Goal: Answer question/provide support: Share knowledge or assist other users

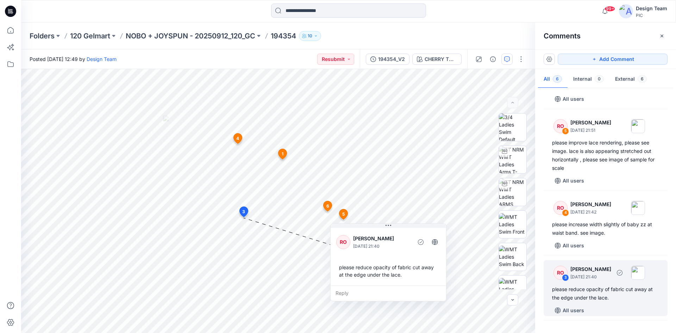
scroll to position [61, 0]
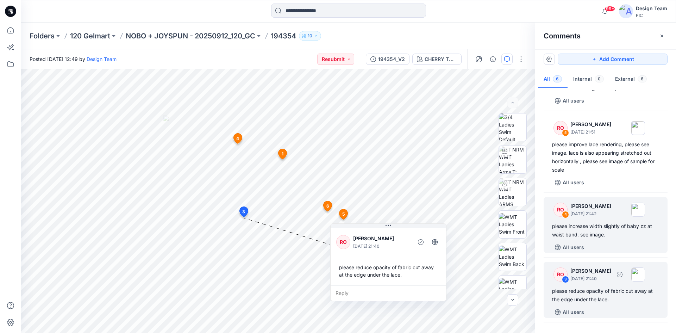
click at [608, 221] on div "RO 4 [PERSON_NAME] [DATE] 21:42 please increase width slightly of baby zz at wa…" at bounding box center [605, 225] width 124 height 56
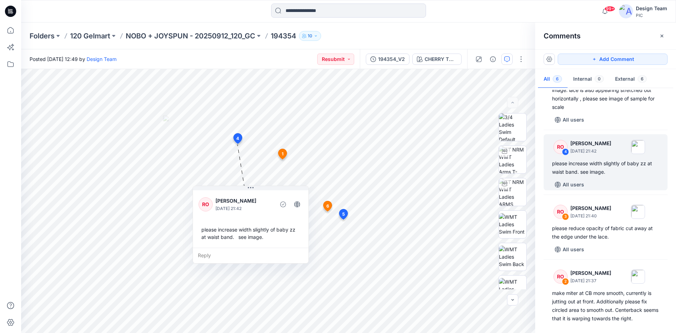
scroll to position [201, 0]
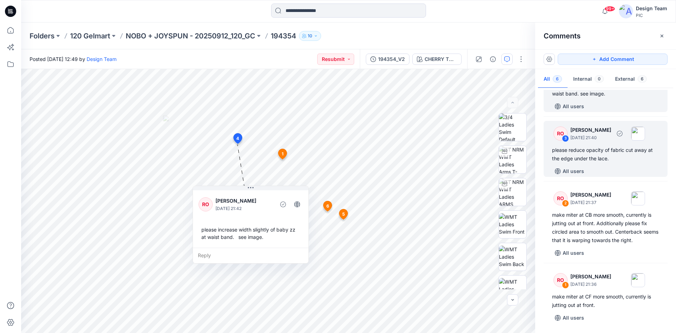
click at [611, 136] on p "[DATE] 21:40" at bounding box center [590, 137] width 41 height 7
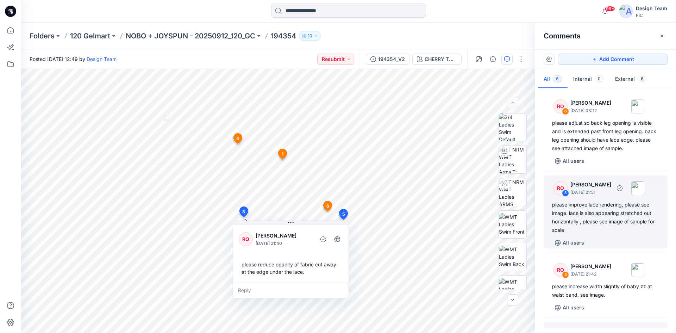
scroll to position [0, 0]
click at [616, 201] on div "please improve lace rendering, please see image. lace is also appearing stretch…" at bounding box center [605, 218] width 107 height 34
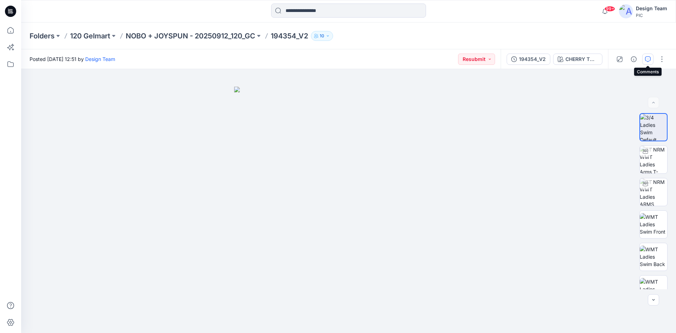
click at [647, 59] on icon "button" at bounding box center [648, 59] width 6 height 6
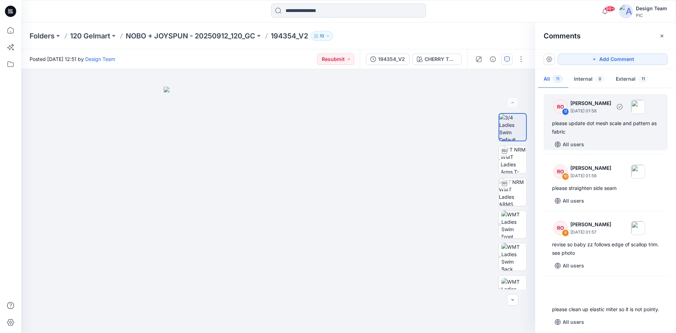
click at [636, 131] on div "please update dot mesh scale and pattern as fabric" at bounding box center [605, 127] width 107 height 17
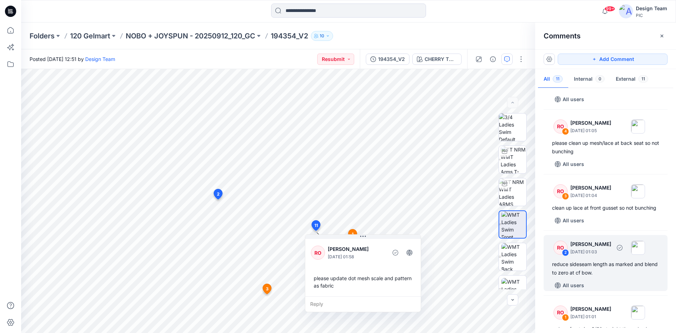
scroll to position [413, 0]
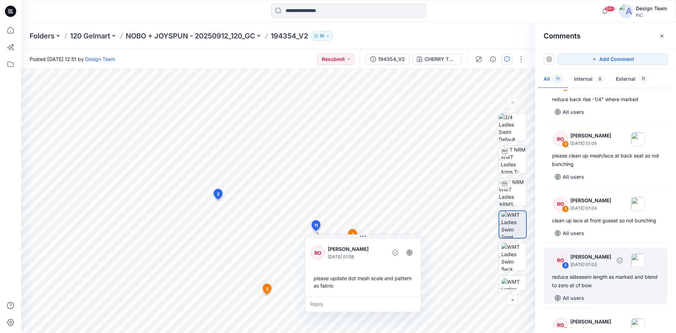
click at [602, 268] on p "October 01, 2025 01:03" at bounding box center [590, 264] width 41 height 7
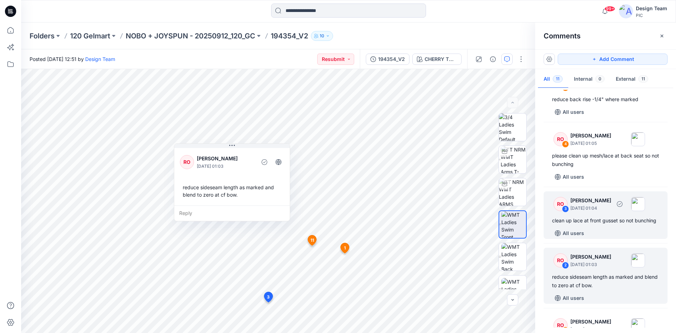
click at [598, 225] on div "clean up lace at front gusset so not bunching" at bounding box center [605, 220] width 107 height 8
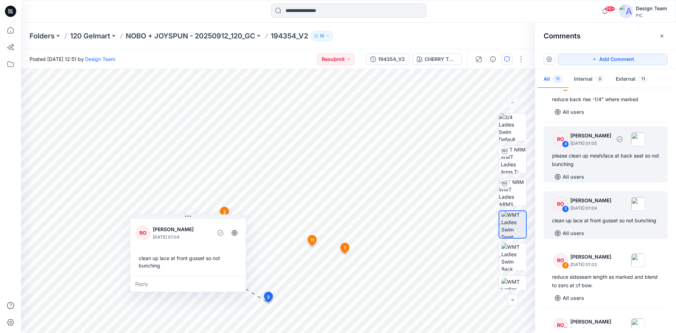
click at [602, 168] on div "please clean up mesh/lace at back seat so not bunching" at bounding box center [605, 159] width 107 height 17
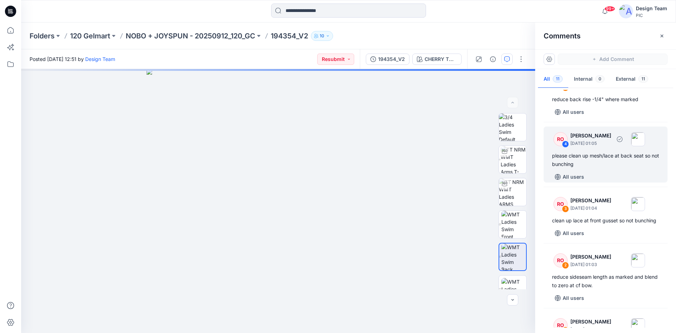
scroll to position [377, 0]
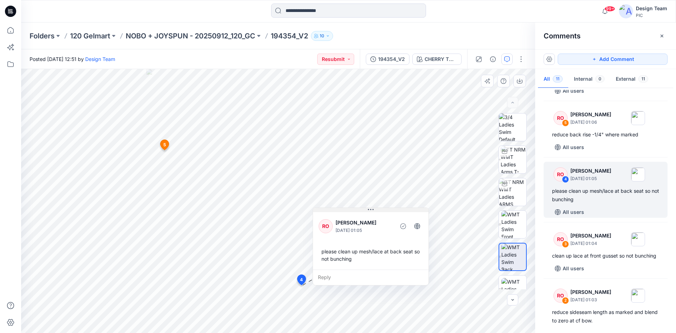
drag, startPoint x: 336, startPoint y: 229, endPoint x: 390, endPoint y: 210, distance: 57.4
click at [390, 210] on button at bounding box center [370, 210] width 115 height 4
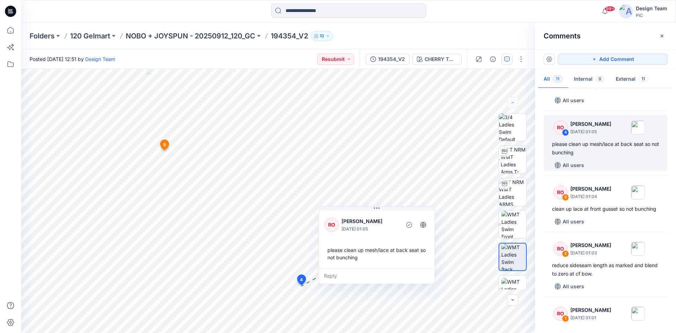
scroll to position [483, 0]
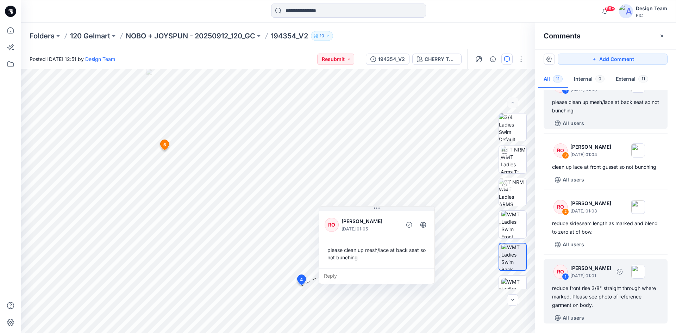
click at [617, 296] on div "reduce front rise 3/8" straight through where marked. Please see photo of refer…" at bounding box center [605, 296] width 107 height 25
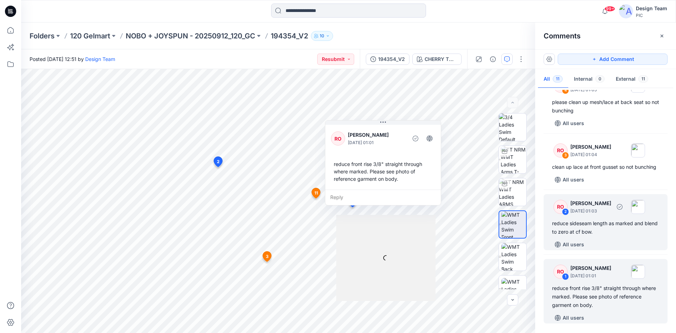
click at [615, 237] on div "RO 2 Raquel Ortiz October 01, 2025 01:03 reduce sideseam length as marked and b…" at bounding box center [605, 222] width 124 height 56
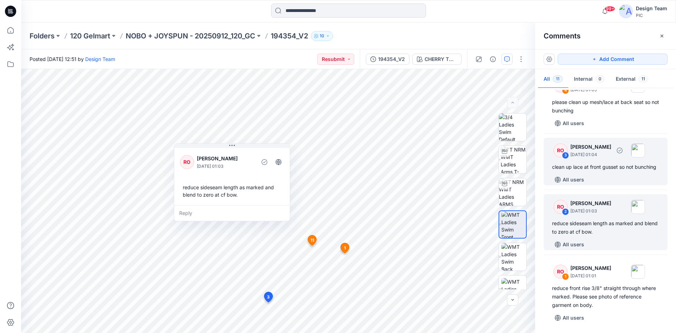
click at [618, 174] on div "All users" at bounding box center [609, 179] width 115 height 11
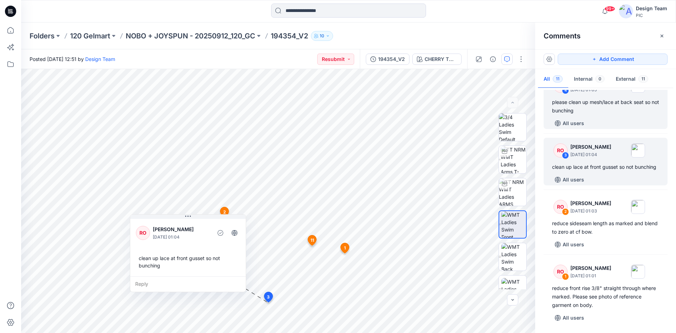
click at [611, 118] on div "All users" at bounding box center [609, 123] width 115 height 11
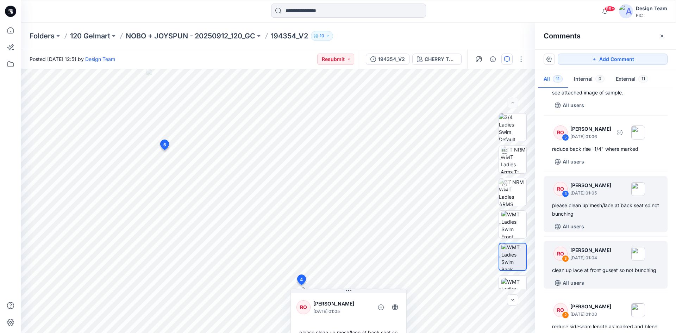
scroll to position [317, 0]
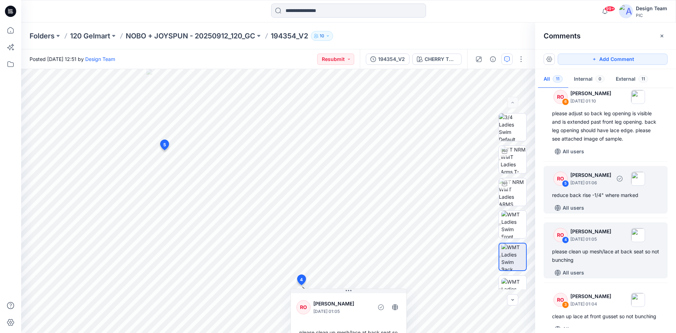
click at [611, 186] on p "October 01, 2025 01:06" at bounding box center [590, 182] width 41 height 7
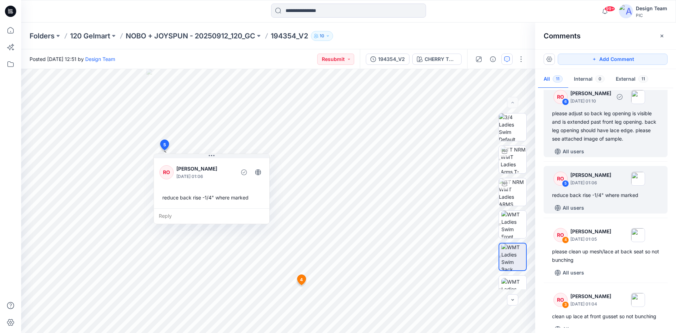
click at [611, 152] on div "RO 6 Raquel Ortiz October 01, 2025 01:10 please adjust so back leg opening is v…" at bounding box center [605, 120] width 124 height 73
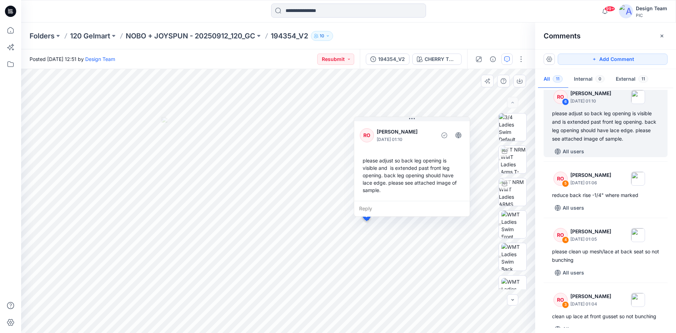
drag, startPoint x: 323, startPoint y: 108, endPoint x: 428, endPoint y: 130, distance: 107.4
click at [428, 130] on p "[PERSON_NAME]" at bounding box center [405, 131] width 57 height 8
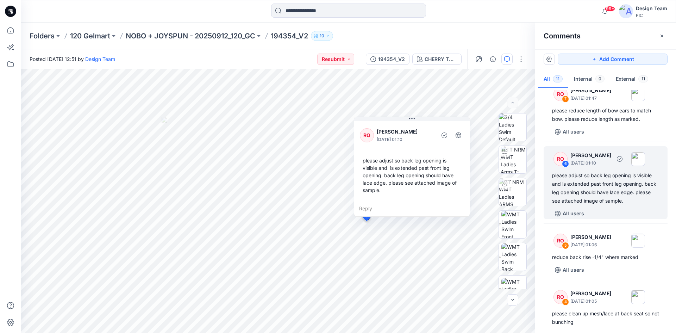
scroll to position [176, 0]
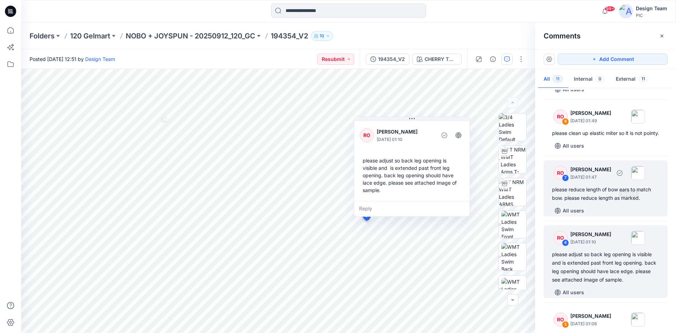
click at [625, 202] on div "please reduce length of bow ears to match bow. please reduce length as marked." at bounding box center [605, 193] width 107 height 17
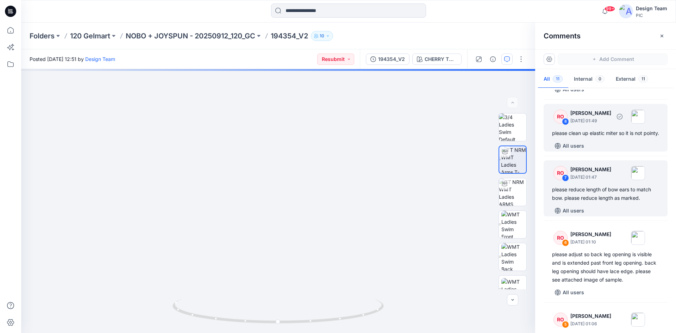
click at [617, 137] on div "please clean up elastic miter so it is not pointy." at bounding box center [605, 133] width 107 height 8
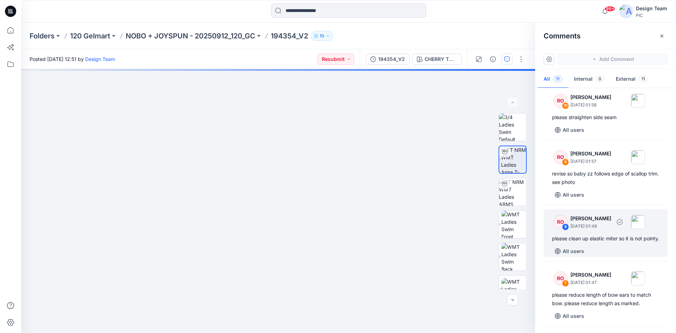
scroll to position [70, 0]
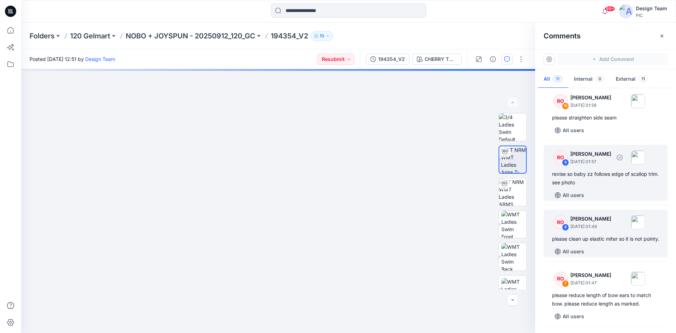
click at [621, 170] on div "revise so baby zz follows edge of scallop trim. see photo" at bounding box center [605, 178] width 107 height 17
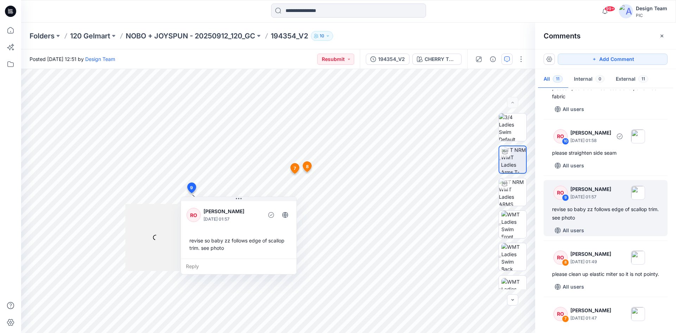
scroll to position [0, 0]
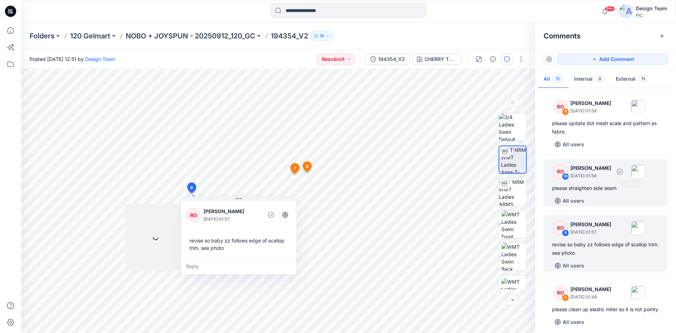
click at [627, 178] on div "RO 10 Raquel Ortiz October 01, 2025 01:58" at bounding box center [596, 171] width 97 height 19
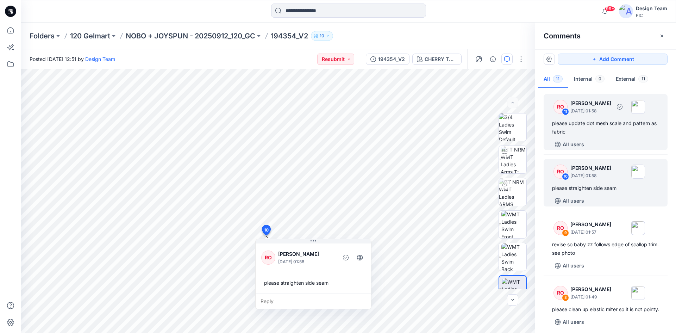
click at [614, 138] on div "RO 11 Raquel Ortiz October 01, 2025 01:58 please update dot mesh scale and patt…" at bounding box center [605, 122] width 124 height 56
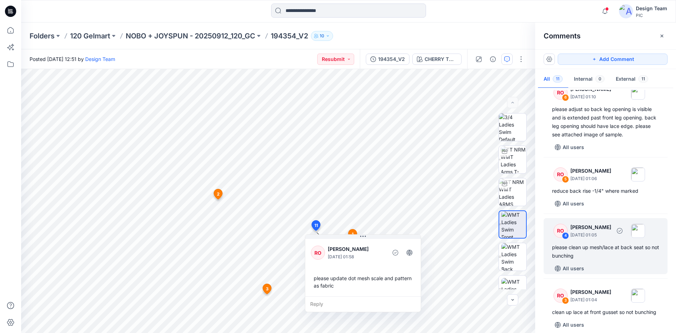
scroll to position [317, 0]
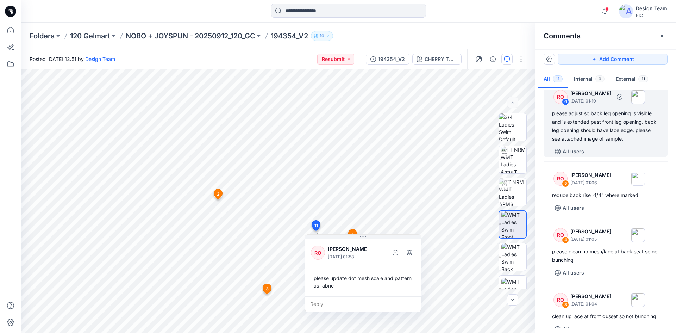
click at [604, 143] on div "please adjust so back leg opening is visible and is extended past front leg ope…" at bounding box center [605, 126] width 107 height 34
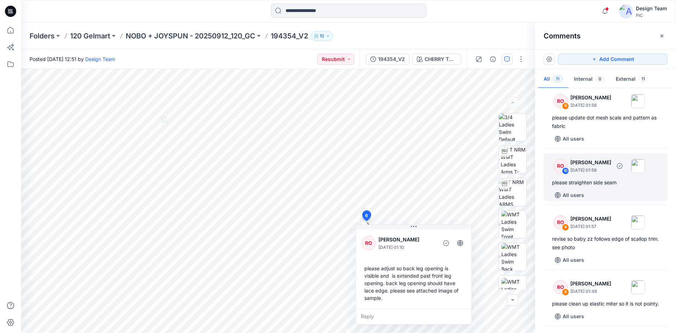
scroll to position [0, 0]
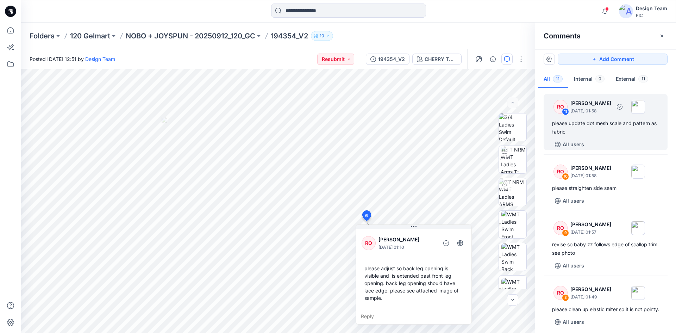
click at [618, 140] on div "All users" at bounding box center [609, 144] width 115 height 11
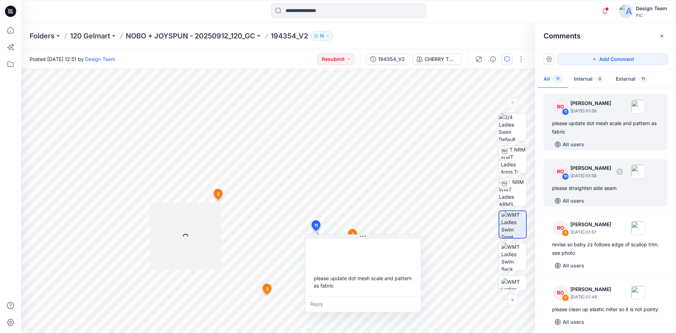
click at [603, 192] on div "RO 10 Raquel Ortiz October 01, 2025 01:58 please straighten side seam All users" at bounding box center [605, 183] width 124 height 48
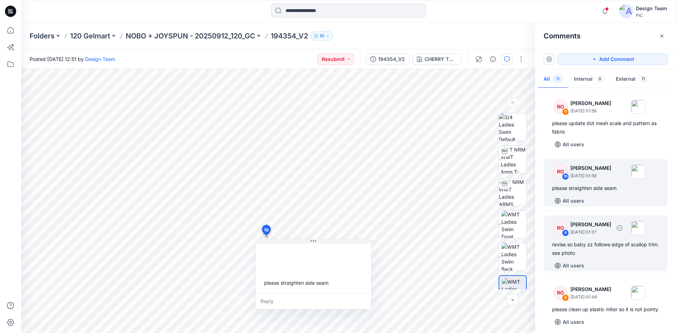
click at [605, 228] on p "[PERSON_NAME]" at bounding box center [590, 224] width 41 height 8
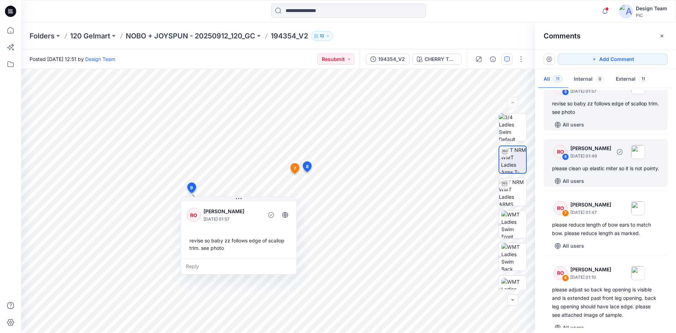
scroll to position [106, 0]
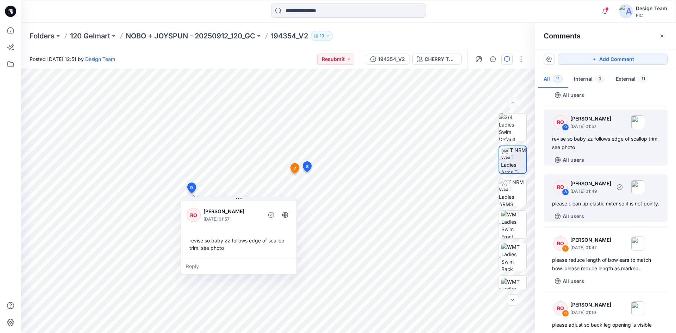
click at [607, 189] on p "October 01, 2025 01:49" at bounding box center [590, 191] width 41 height 7
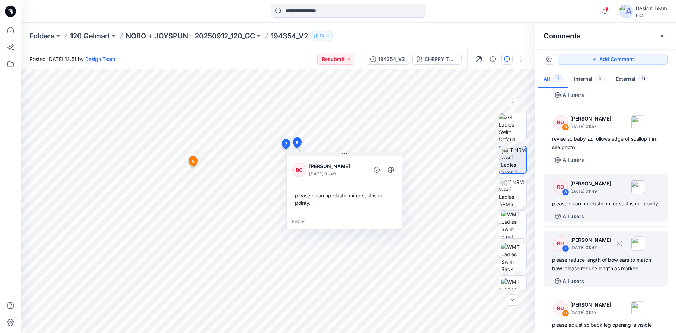
click at [608, 251] on p "October 01, 2025 01:47" at bounding box center [590, 247] width 41 height 7
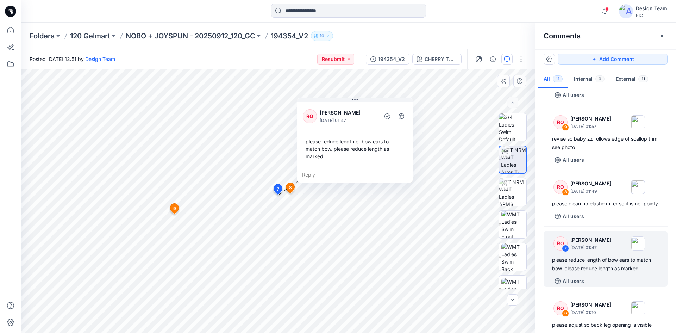
drag, startPoint x: 388, startPoint y: 180, endPoint x: 389, endPoint y: 136, distance: 44.4
click at [389, 136] on div "please reduce length of bow ears to match bow. please reduce length as marked." at bounding box center [355, 149] width 104 height 28
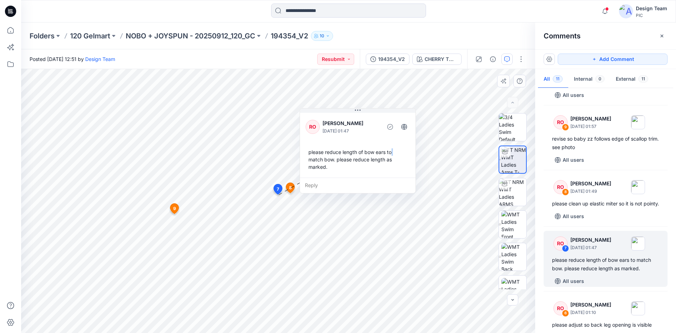
drag, startPoint x: 389, startPoint y: 136, endPoint x: 392, endPoint y: 147, distance: 12.0
click at [392, 147] on div "please reduce length of bow ears to match bow. please reduce length as marked." at bounding box center [358, 159] width 104 height 28
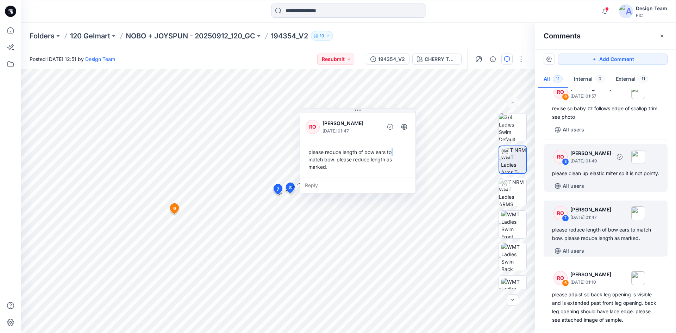
scroll to position [211, 0]
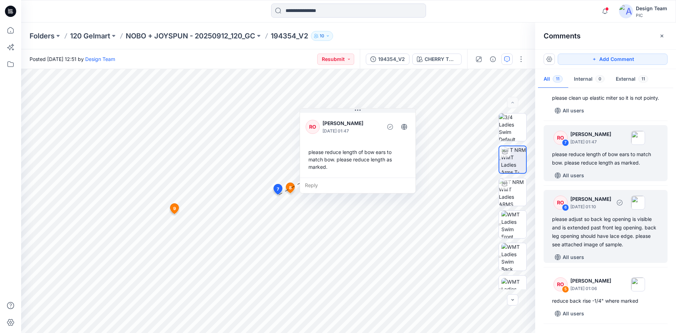
click at [629, 222] on div "RO 6 Raquel Ortiz October 01, 2025 01:10 please adjust so back leg opening is v…" at bounding box center [605, 226] width 124 height 73
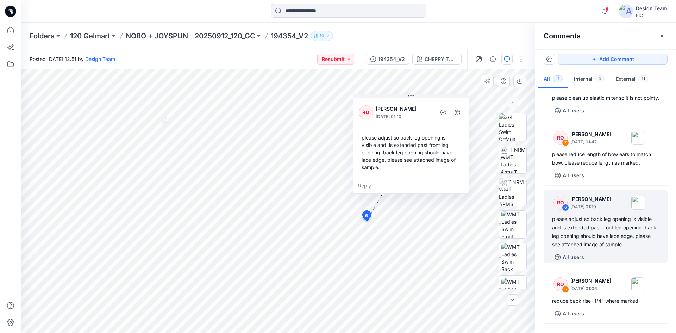
drag, startPoint x: 322, startPoint y: 124, endPoint x: 427, endPoint y: 122, distance: 104.9
click at [427, 122] on div "RO Raquel Ortiz October 01, 2025 01:10 please adjust so back leg opening is vis…" at bounding box center [410, 137] width 115 height 81
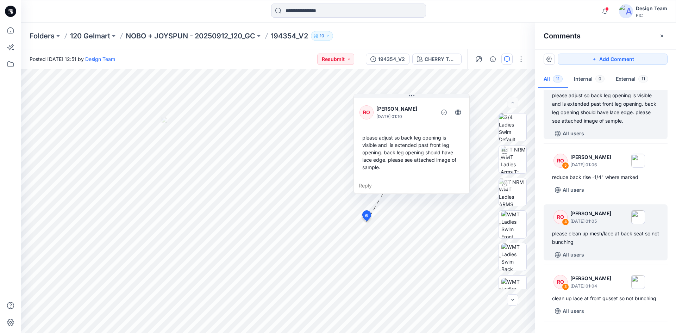
scroll to position [352, 0]
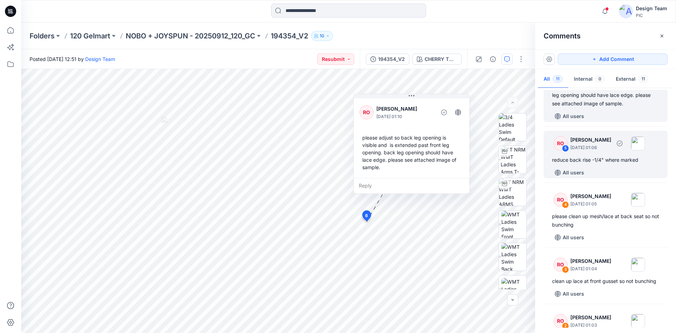
click at [606, 177] on div "All users" at bounding box center [609, 172] width 115 height 11
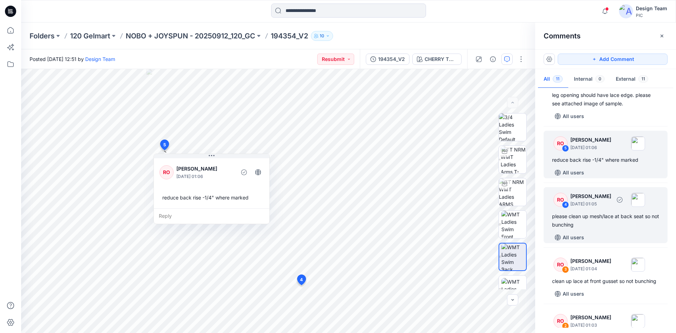
click at [607, 229] on div "please clean up mesh/lace at back seat so not bunching" at bounding box center [605, 220] width 107 height 17
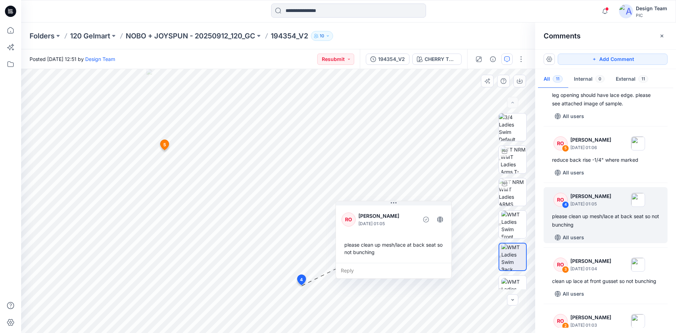
drag, startPoint x: 333, startPoint y: 237, endPoint x: 404, endPoint y: 213, distance: 75.1
click at [404, 213] on p "[PERSON_NAME]" at bounding box center [386, 216] width 57 height 8
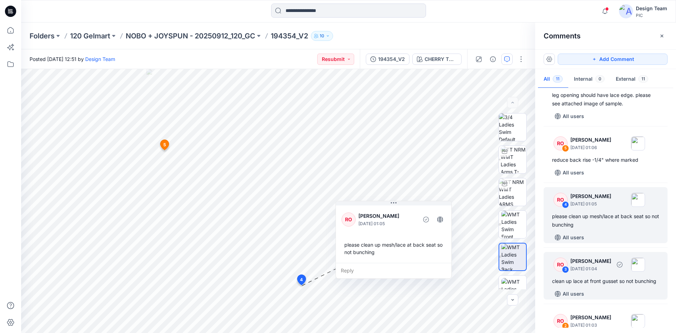
scroll to position [387, 0]
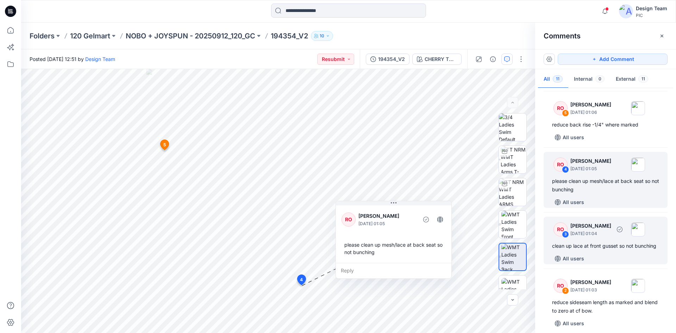
click at [609, 250] on div "clean up lace at front gusset so not bunching" at bounding box center [605, 245] width 107 height 8
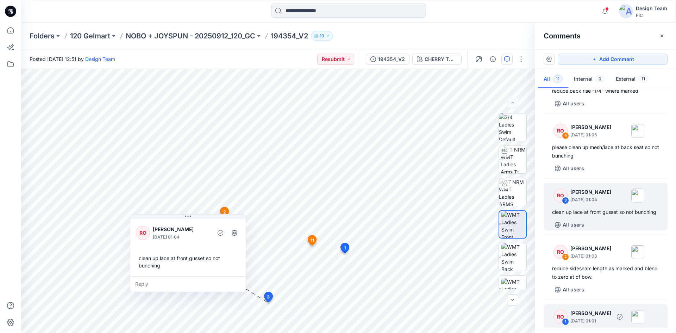
scroll to position [483, 0]
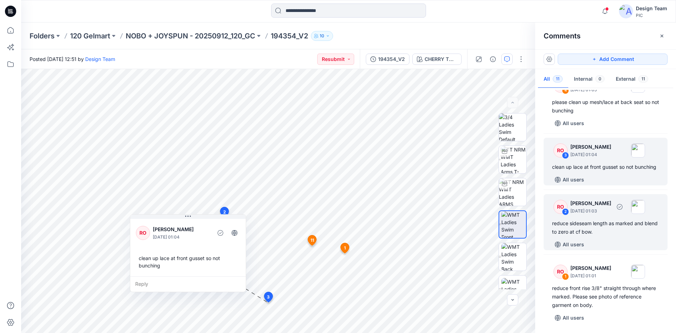
click at [615, 238] on div "RO 2 Raquel Ortiz October 01, 2025 01:03 reduce sideseam length as marked and b…" at bounding box center [605, 222] width 124 height 56
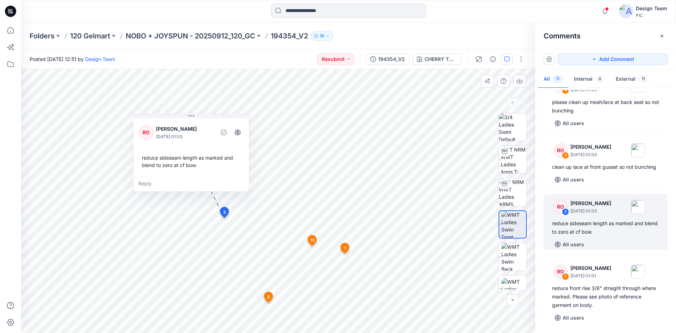
drag, startPoint x: 249, startPoint y: 171, endPoint x: 208, endPoint y: 141, distance: 50.4
click at [208, 141] on div "RO Raquel Ortiz October 01, 2025 01:03" at bounding box center [191, 131] width 104 height 19
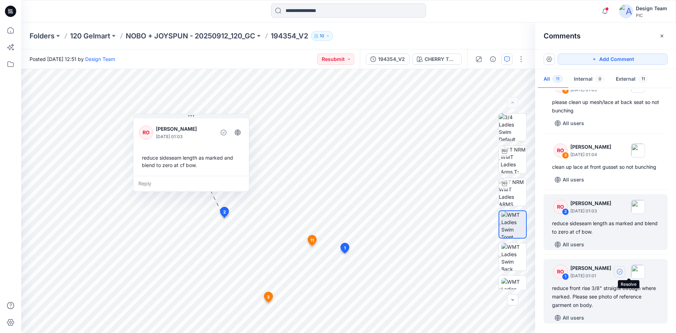
click at [623, 268] on button "button" at bounding box center [619, 271] width 11 height 11
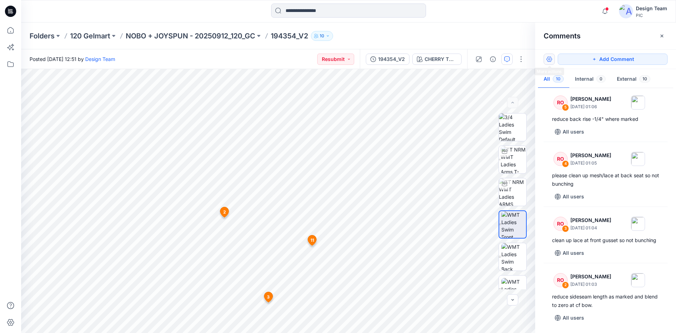
click at [550, 59] on button "button" at bounding box center [548, 59] width 11 height 11
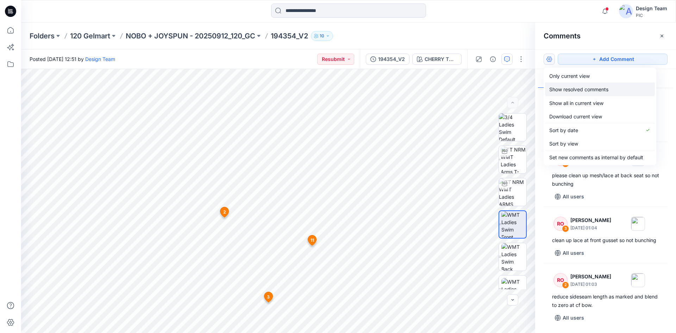
click at [576, 88] on p "Show resolved comments" at bounding box center [578, 89] width 59 height 7
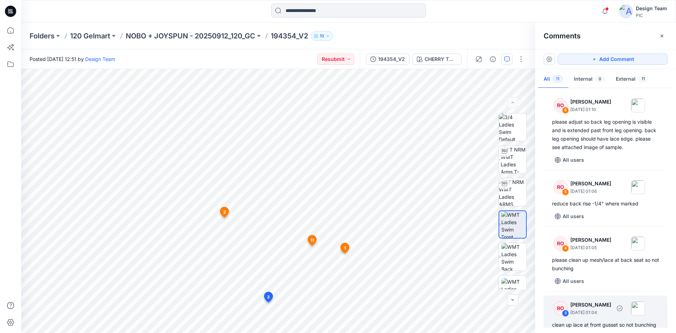
scroll to position [307, 0]
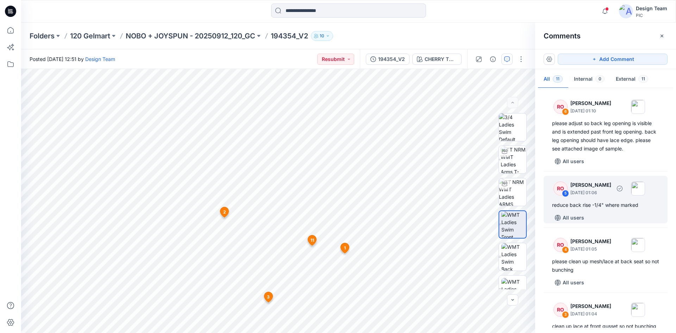
click at [610, 219] on div "RO 5 Raquel Ortiz October 01, 2025 01:06 reduce back rise -1/4" where marked Al…" at bounding box center [605, 200] width 124 height 48
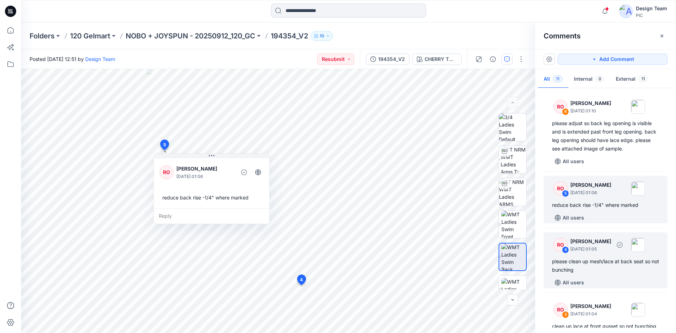
click at [601, 254] on div "RO 4 Raquel Ortiz October 01, 2025 01:05" at bounding box center [596, 244] width 97 height 19
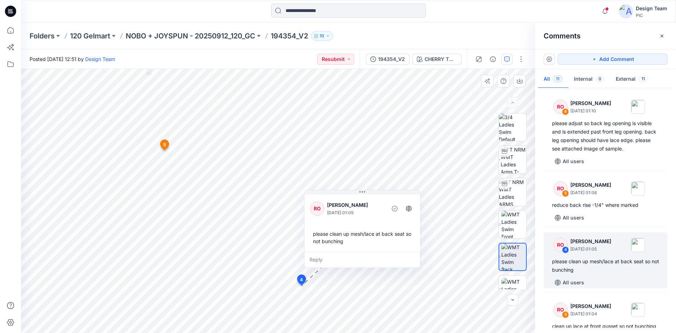
drag, startPoint x: 310, startPoint y: 259, endPoint x: 350, endPoint y: 224, distance: 53.1
click at [350, 224] on div "RO Raquel Ortiz October 01, 2025 01:05 please clean up mesh/lace at back seat s…" at bounding box center [361, 222] width 115 height 59
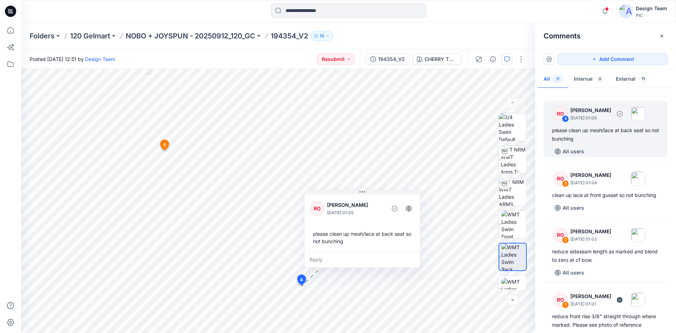
scroll to position [448, 0]
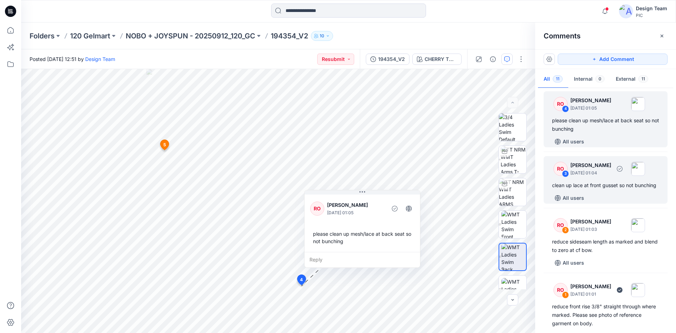
click at [598, 189] on div "clean up lace at front gusset so not bunching" at bounding box center [605, 185] width 107 height 8
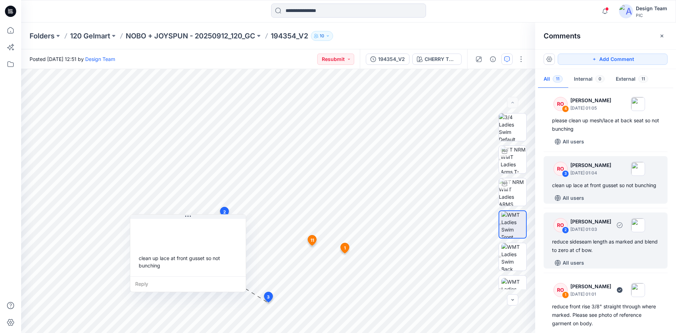
click at [614, 254] on div "reduce sideseam length as marked and blend to zero at cf bow." at bounding box center [605, 245] width 107 height 17
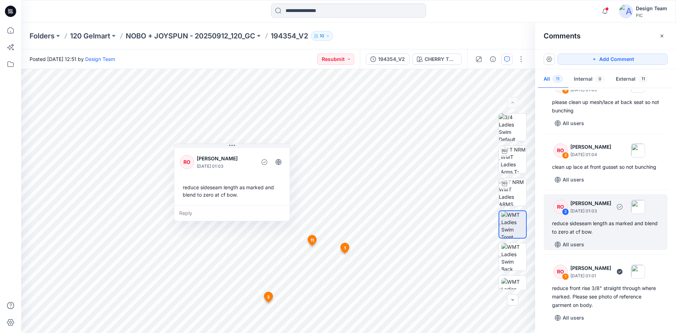
scroll to position [483, 0]
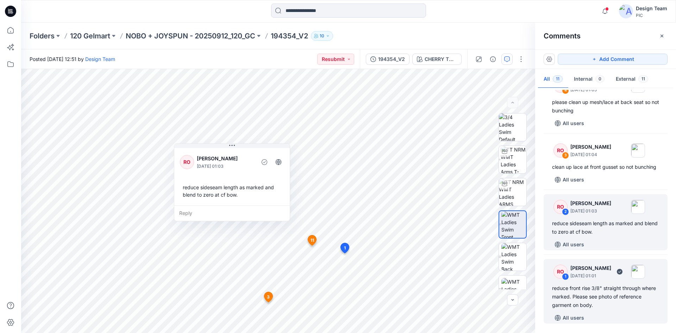
click at [601, 287] on div "reduce front rise 3/8" straight through where marked. Please see photo of refer…" at bounding box center [605, 296] width 107 height 25
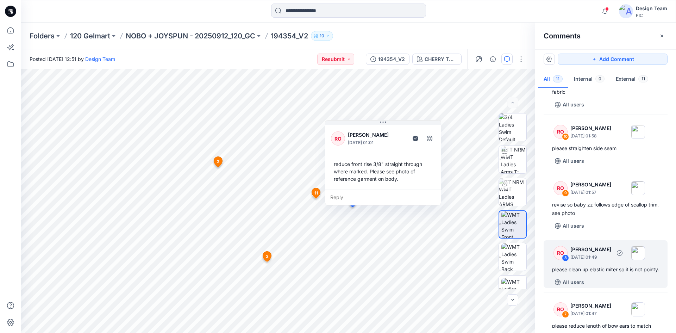
scroll to position [0, 0]
